Goal: Task Accomplishment & Management: Manage account settings

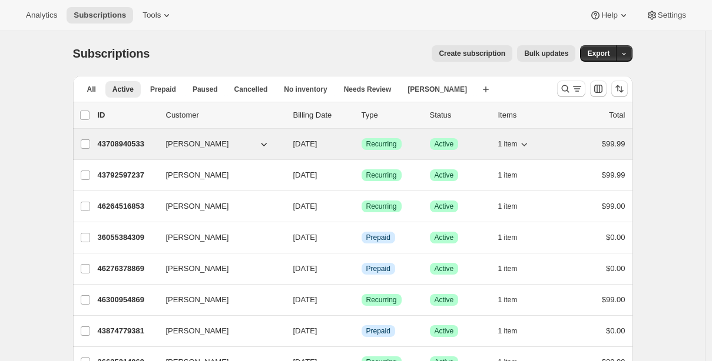
click at [139, 141] on p "43708940533" at bounding box center [127, 144] width 59 height 12
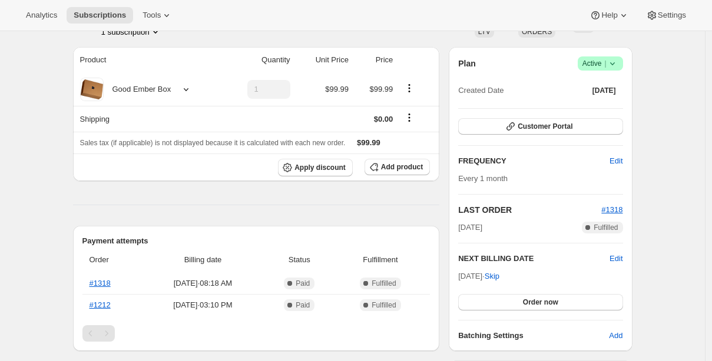
scroll to position [177, 0]
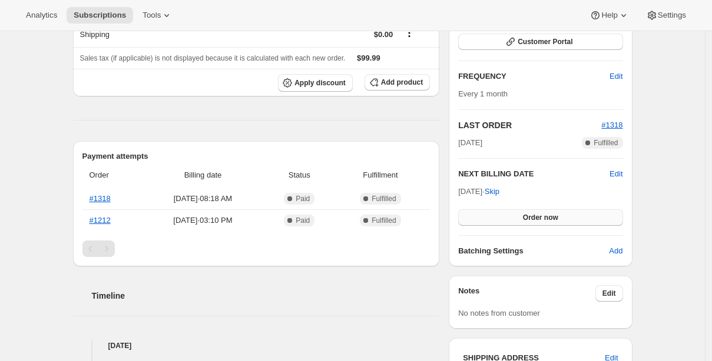
click at [536, 217] on span "Order now" at bounding box center [540, 217] width 35 height 9
click at [536, 217] on span "Click to confirm" at bounding box center [540, 217] width 54 height 9
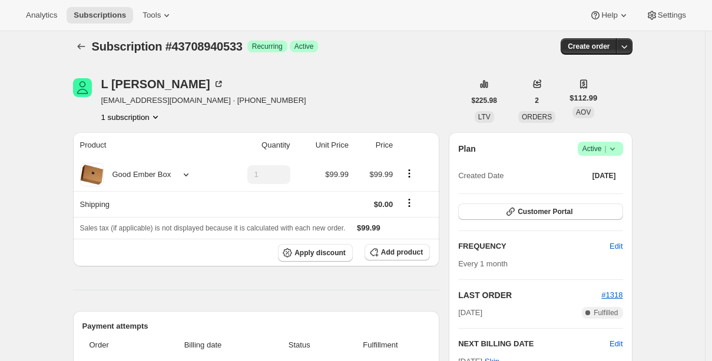
scroll to position [0, 0]
